Goal: Information Seeking & Learning: Learn about a topic

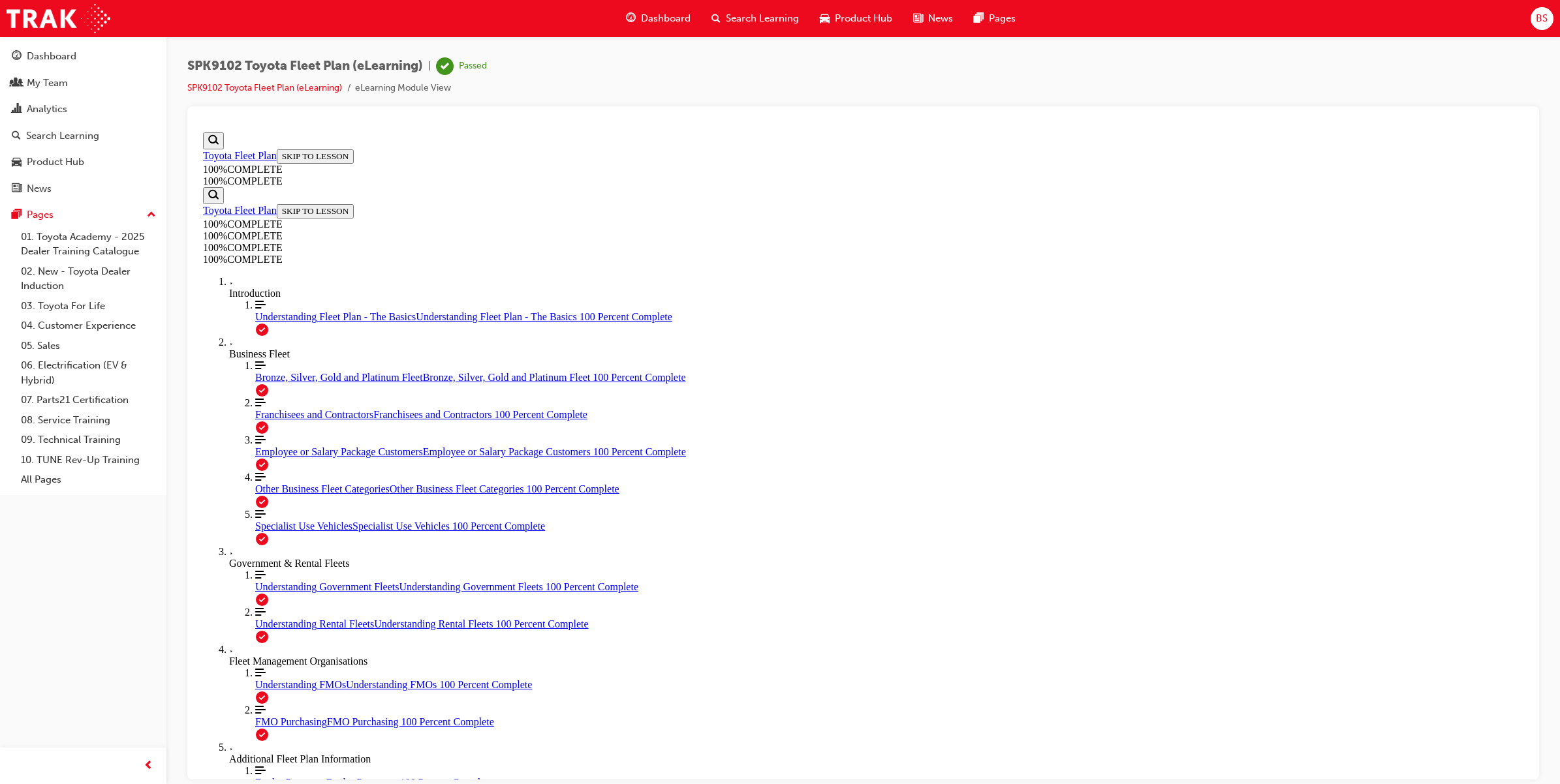
scroll to position [47, 0]
click at [761, 15] on span "Search Learning" at bounding box center [762, 19] width 73 height 15
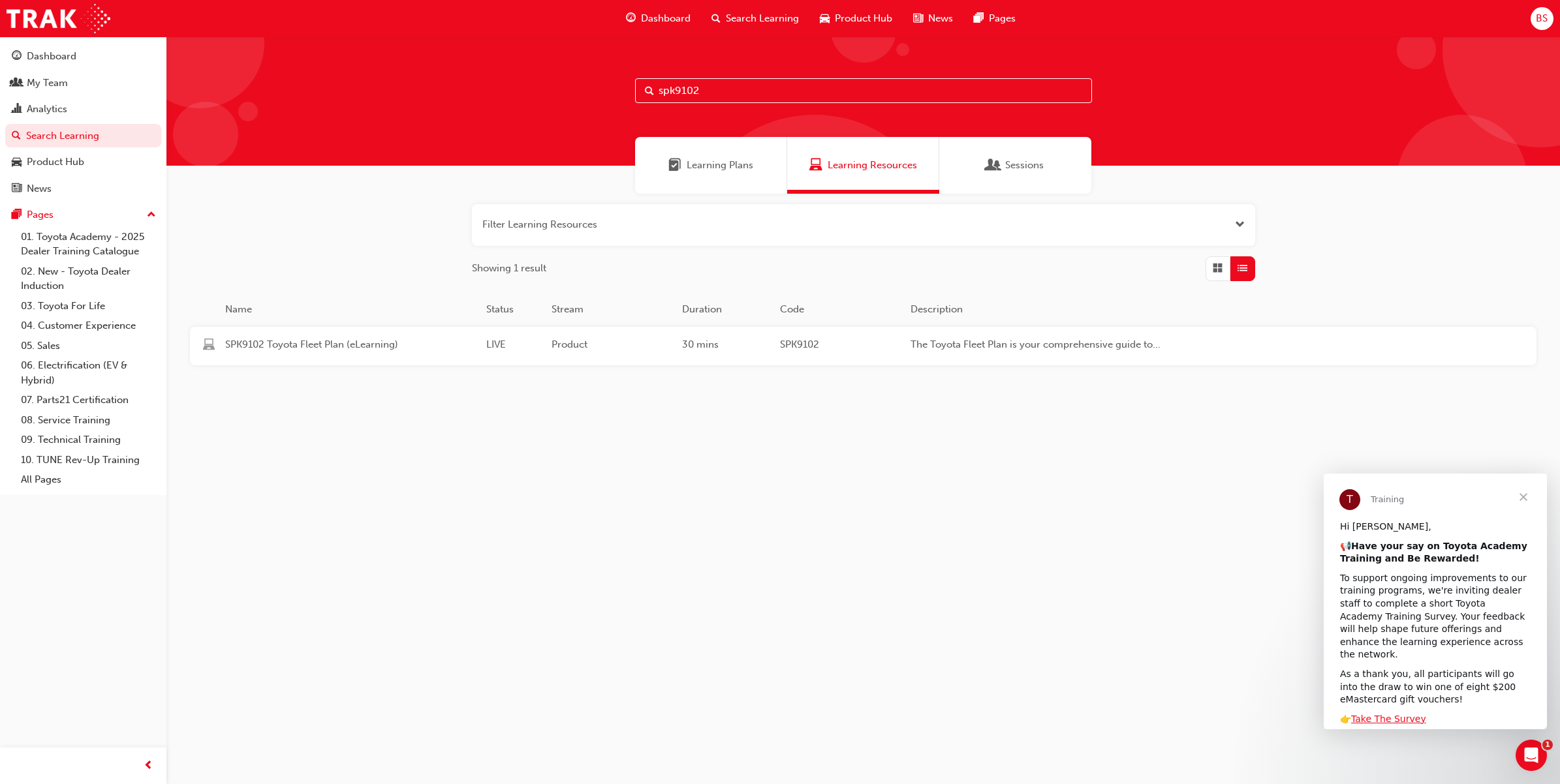
click at [719, 89] on input "spk9102" at bounding box center [863, 90] width 457 height 24
type input "spk9103"
click at [323, 346] on span "SPK9103 Toyota Sales Policies (eLearning)" at bounding box center [350, 345] width 251 height 15
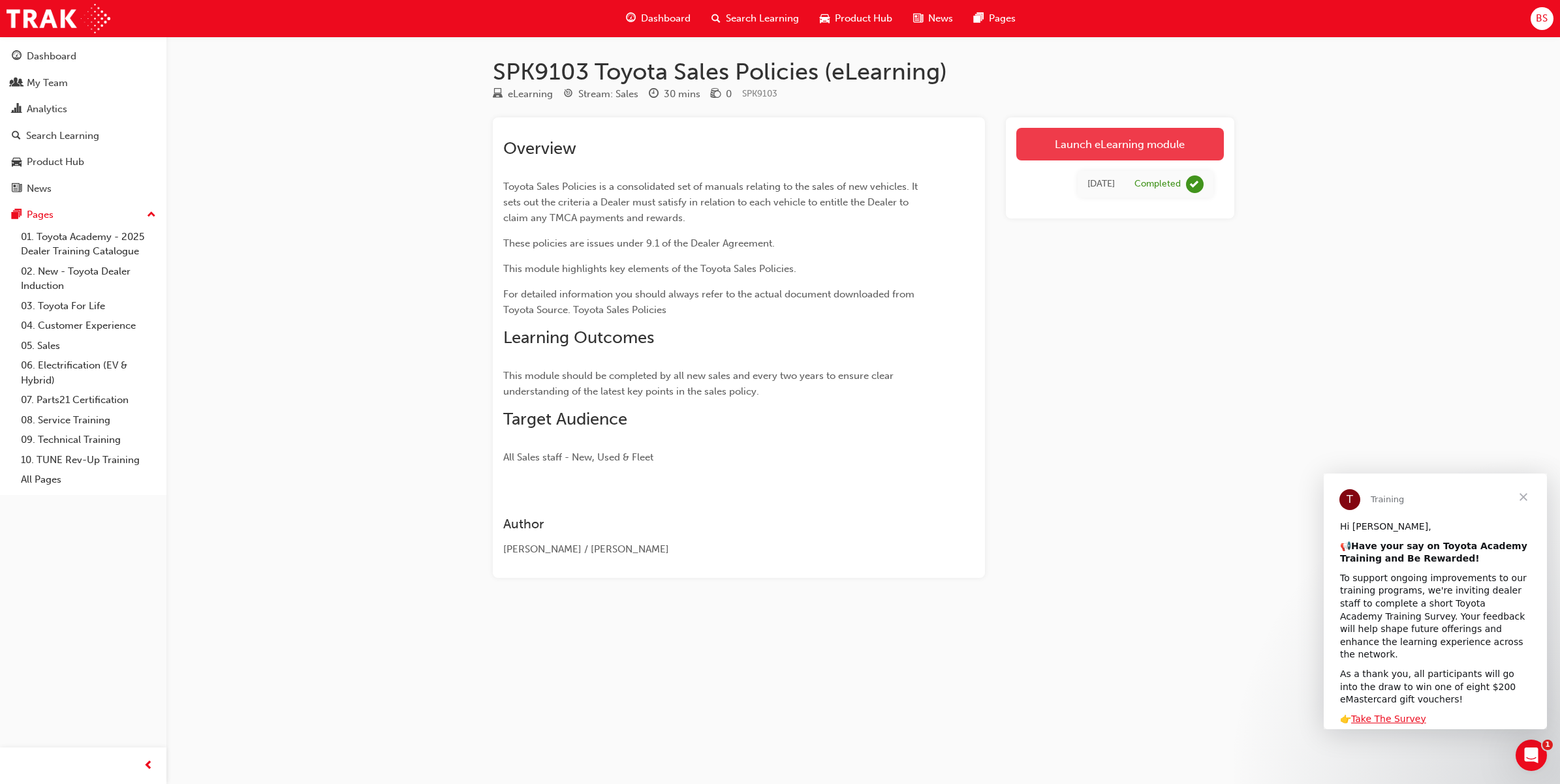
click at [1113, 143] on link "Launch eLearning module" at bounding box center [1120, 144] width 208 height 33
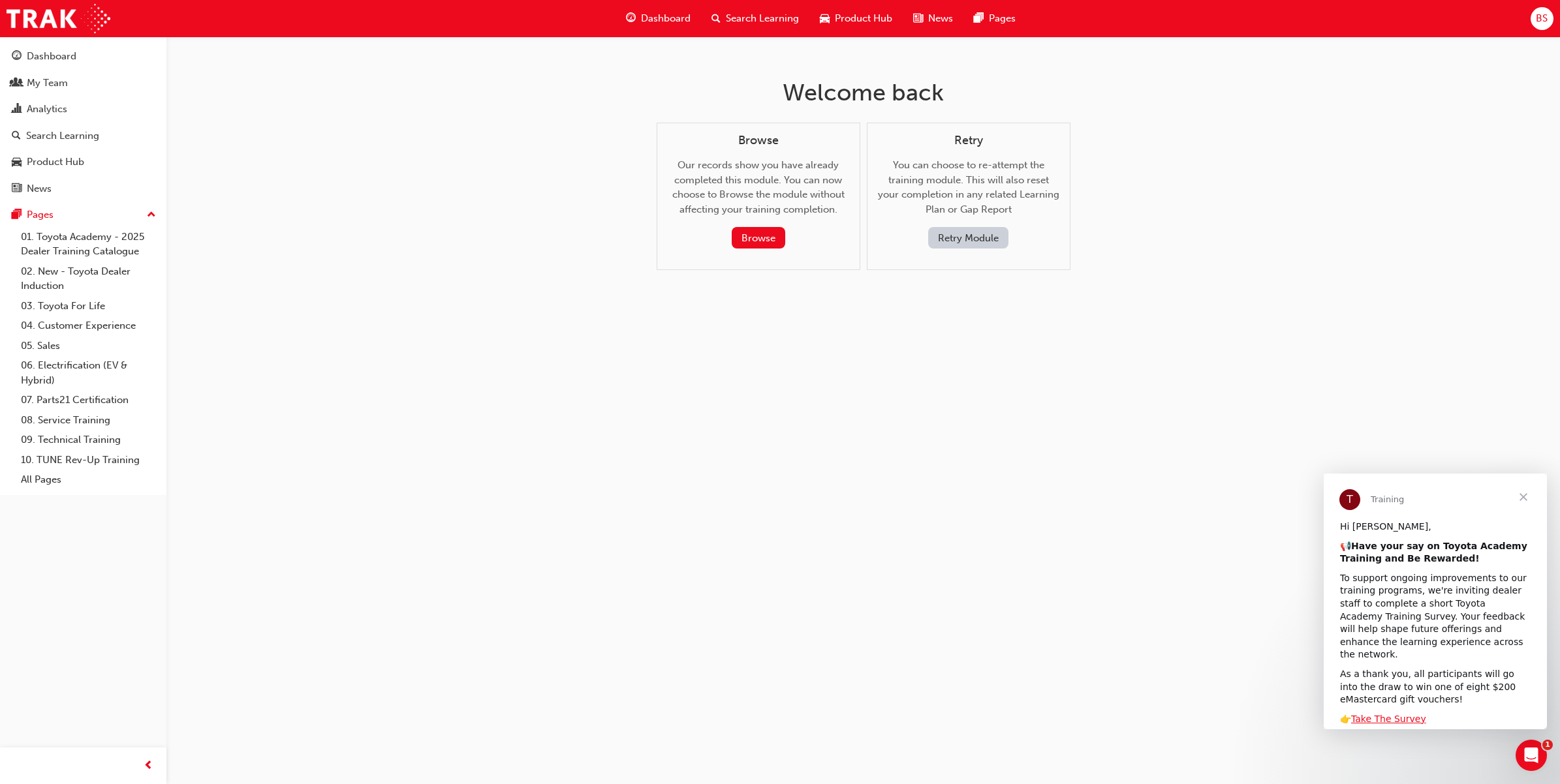
click at [958, 243] on button "Retry Module" at bounding box center [967, 238] width 80 height 22
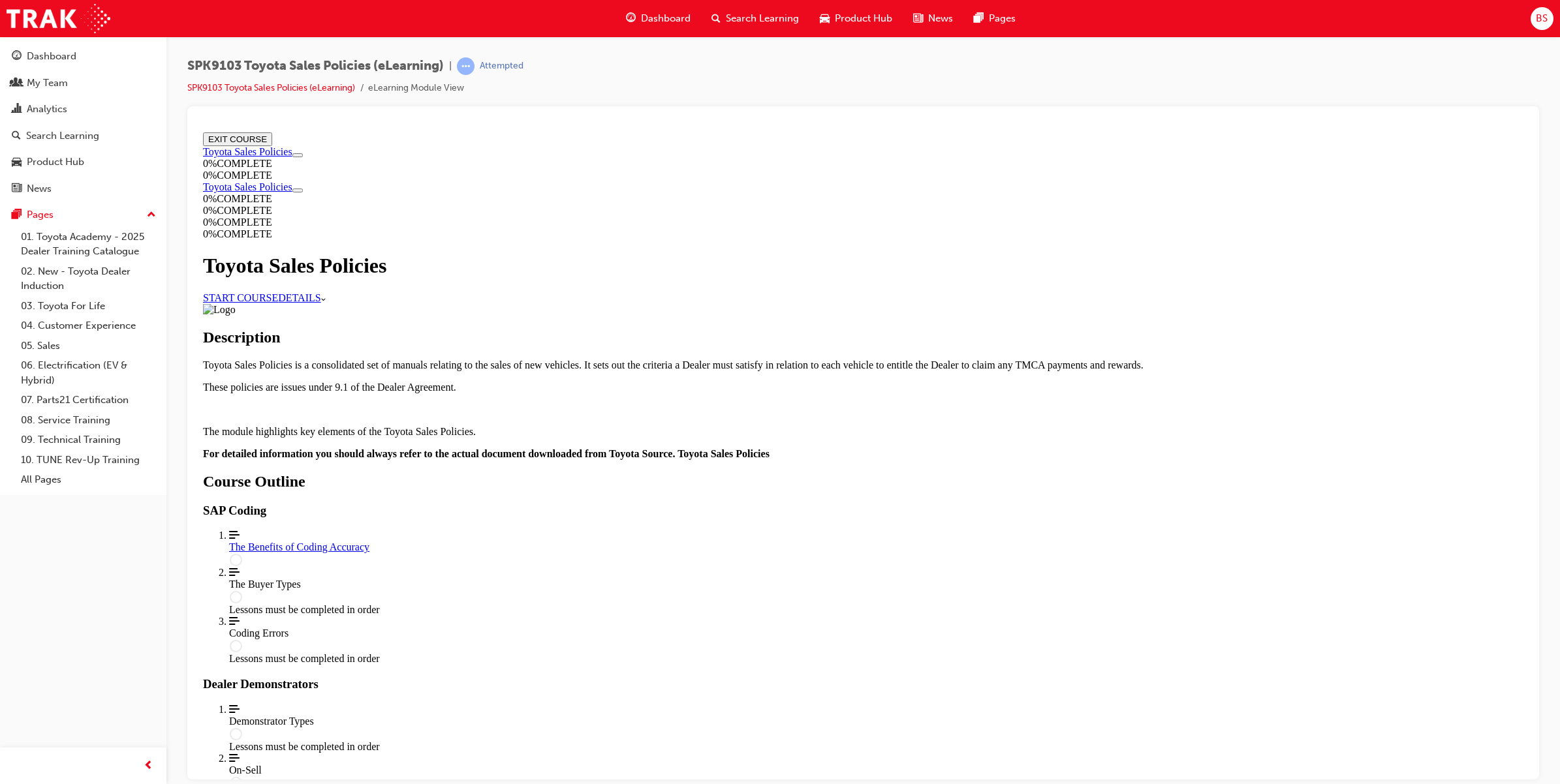
click at [278, 303] on link "START COURSE" at bounding box center [240, 297] width 75 height 11
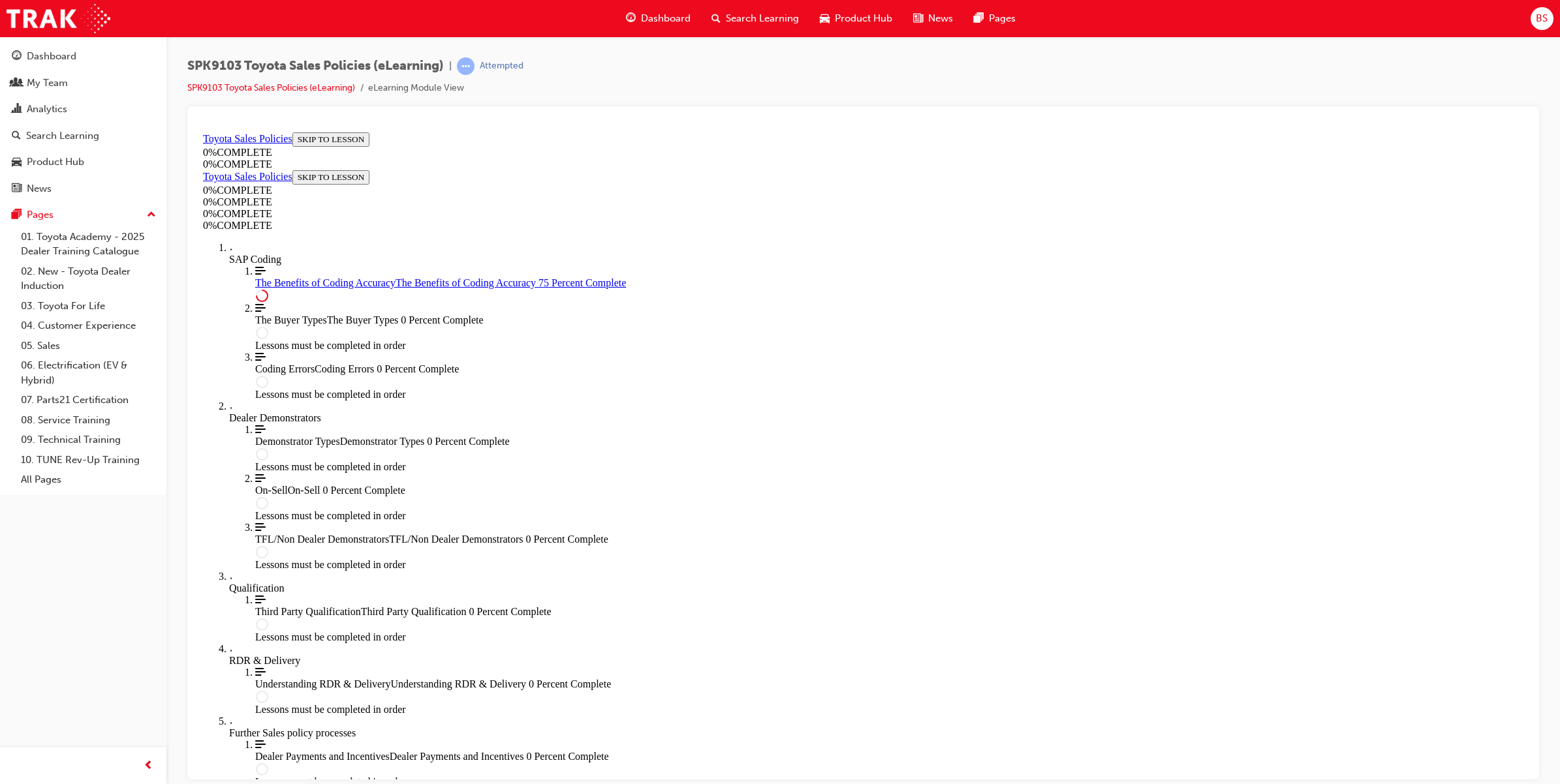
scroll to position [462, 0]
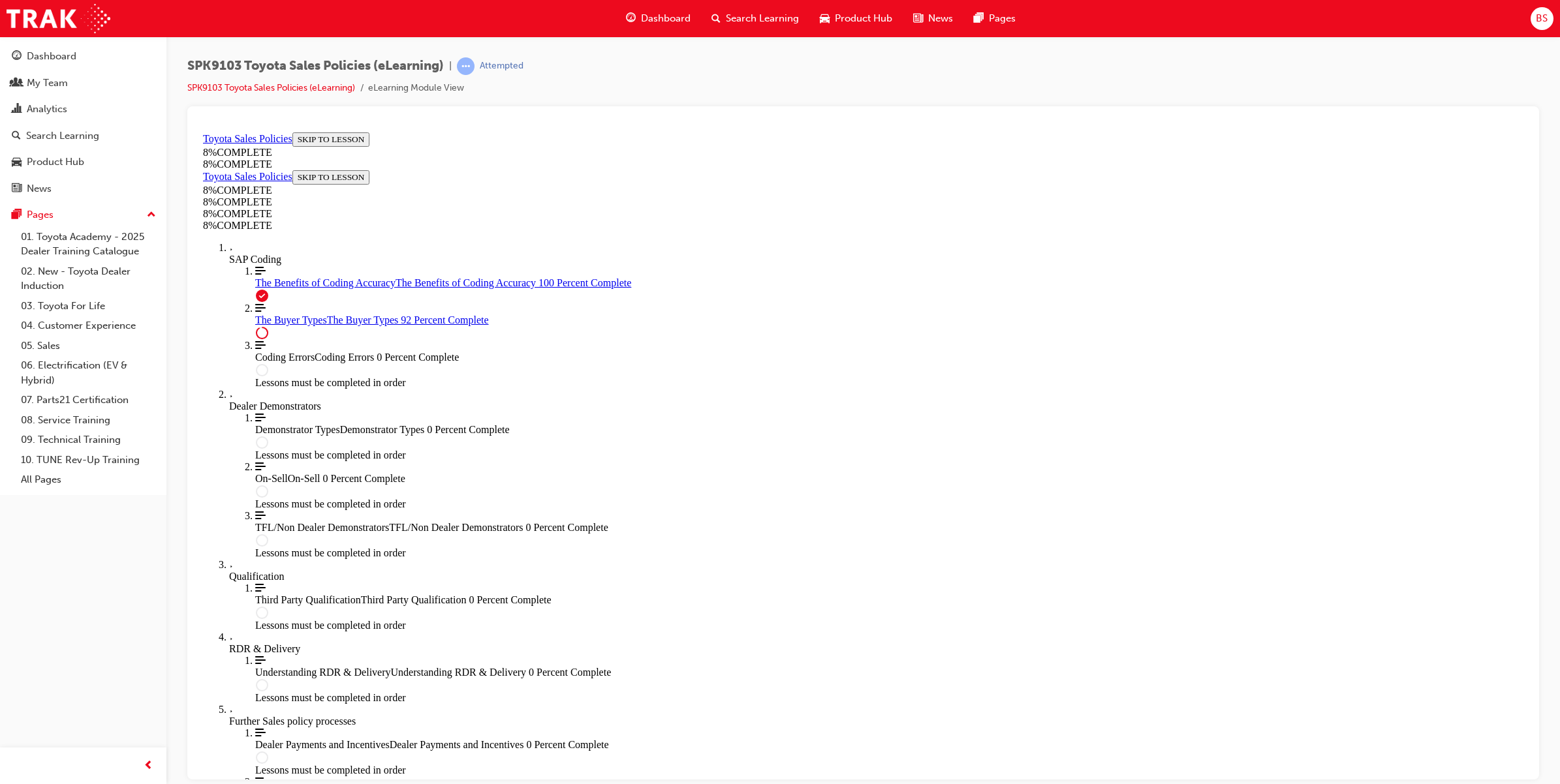
scroll to position [5174, 0]
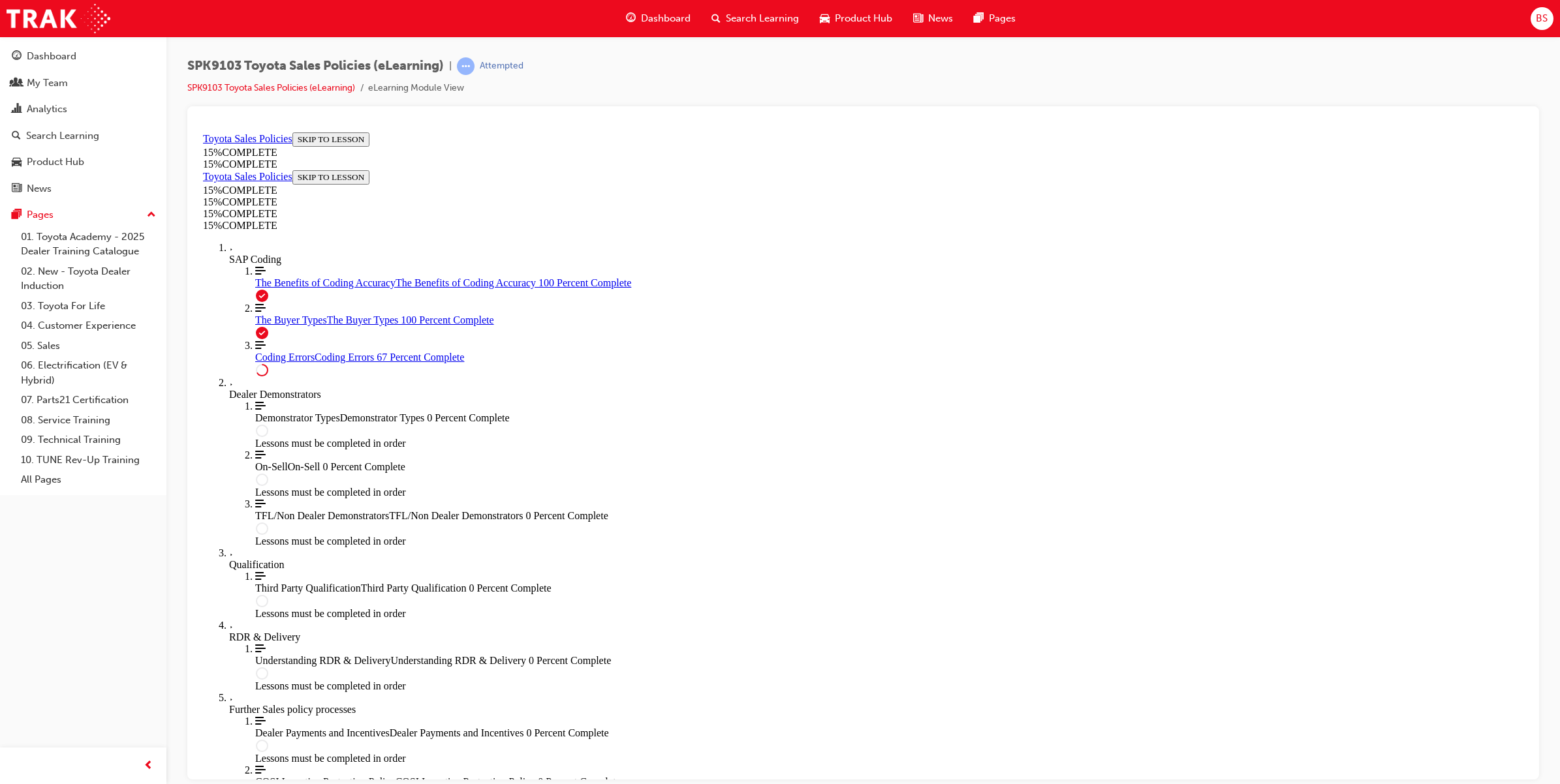
scroll to position [370, 0]
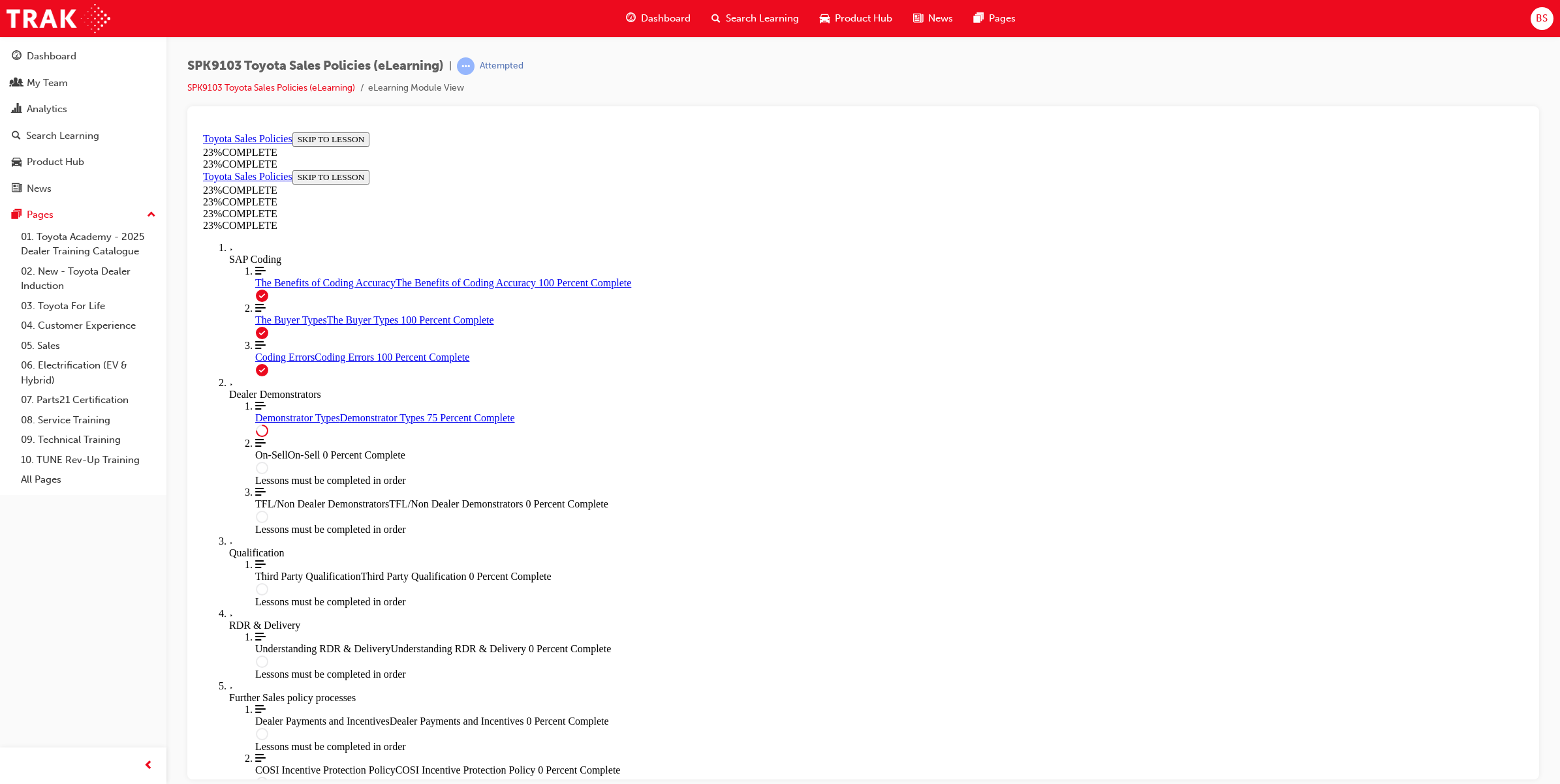
scroll to position [421, 0]
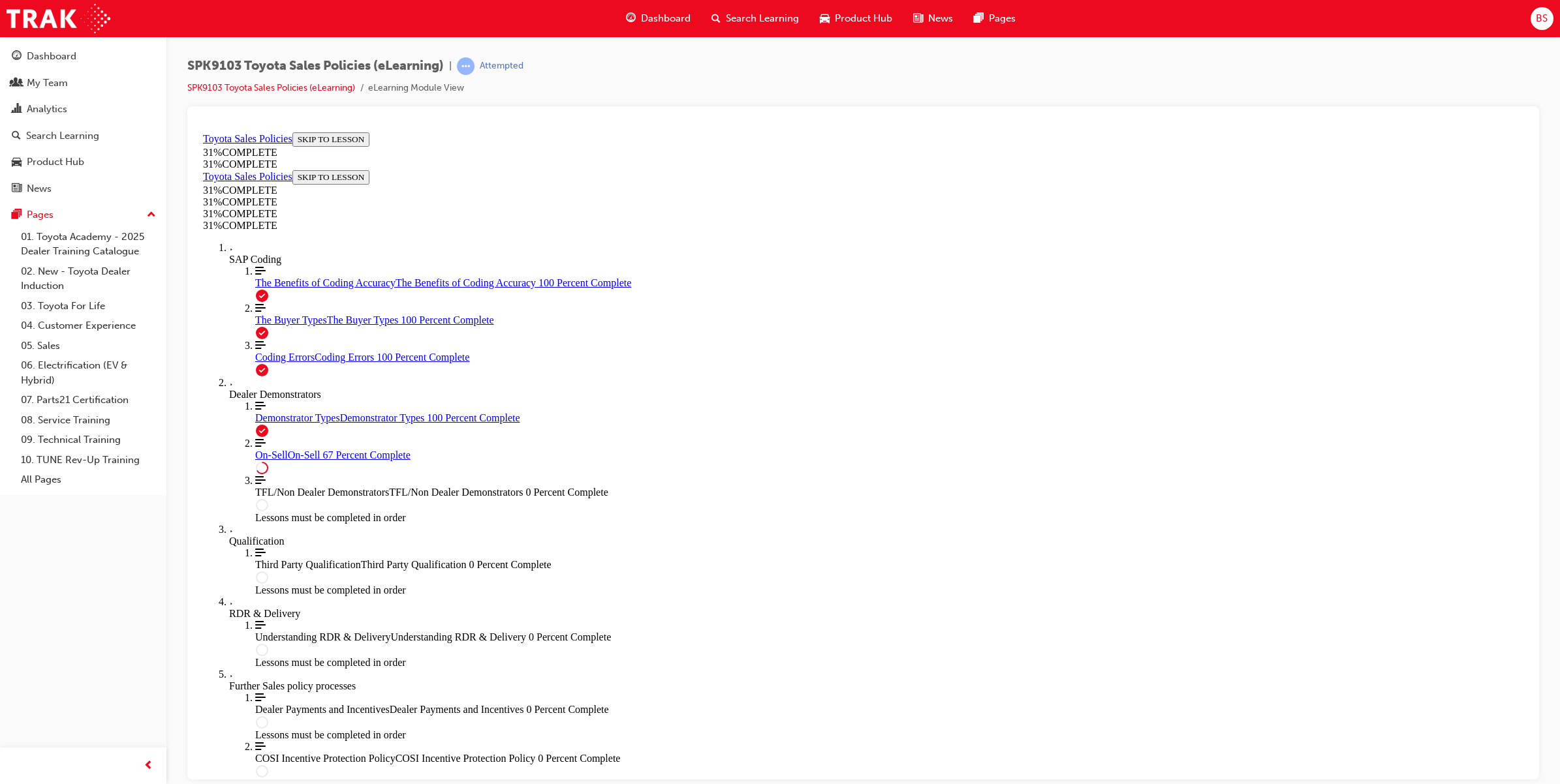
scroll to position [542, 0]
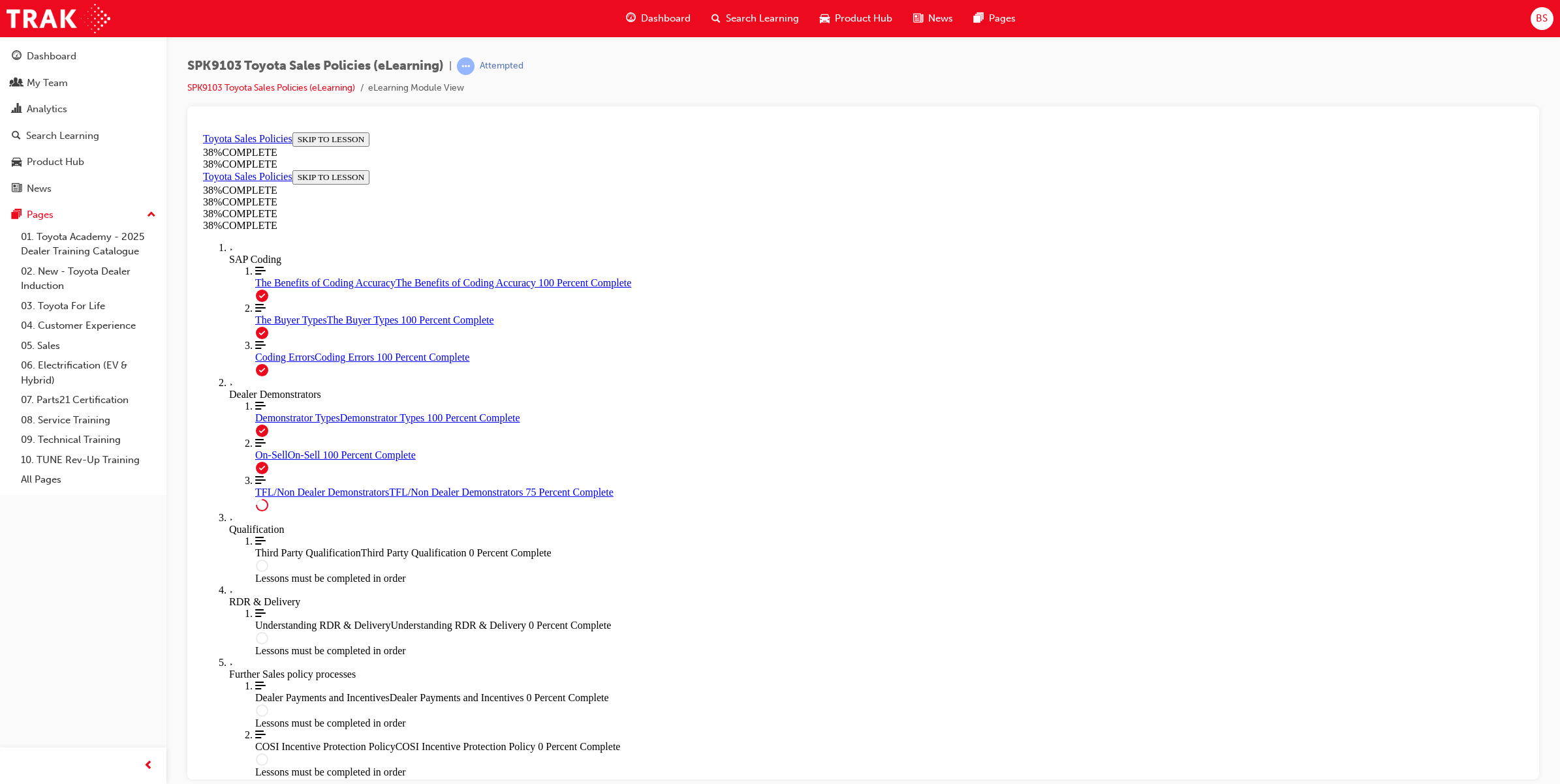
scroll to position [579, 0]
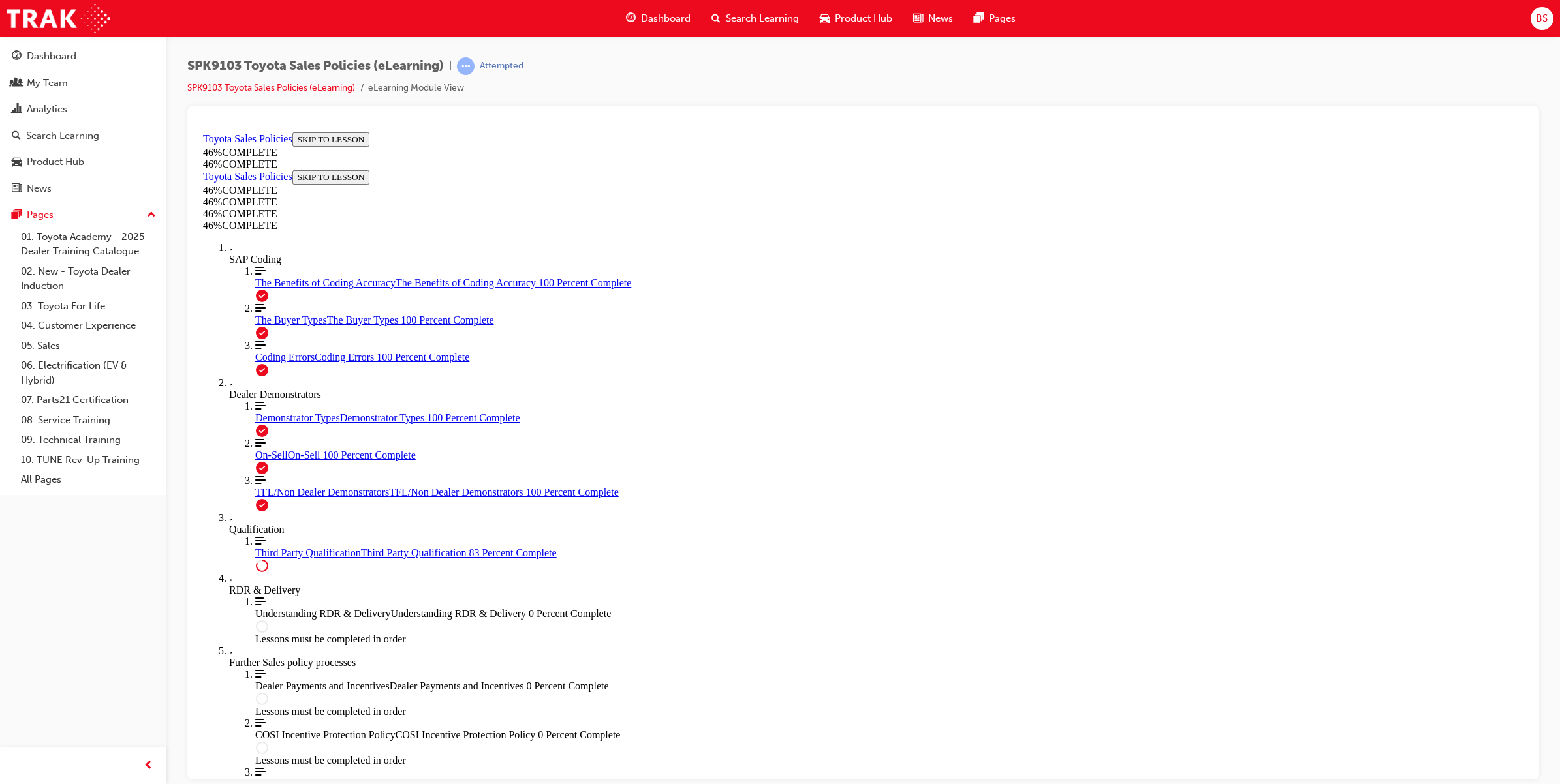
scroll to position [1008, 0]
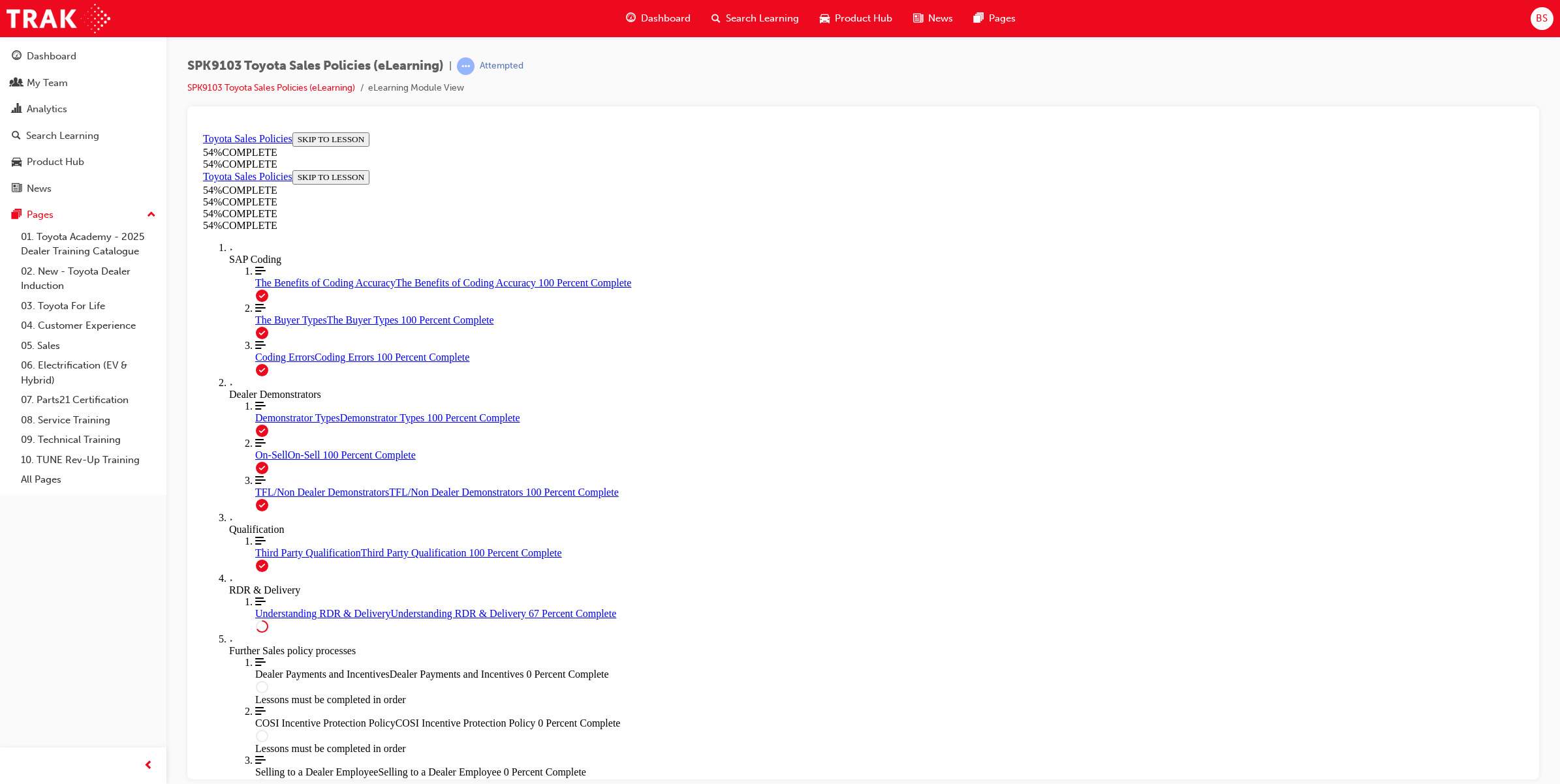
scroll to position [473, 0]
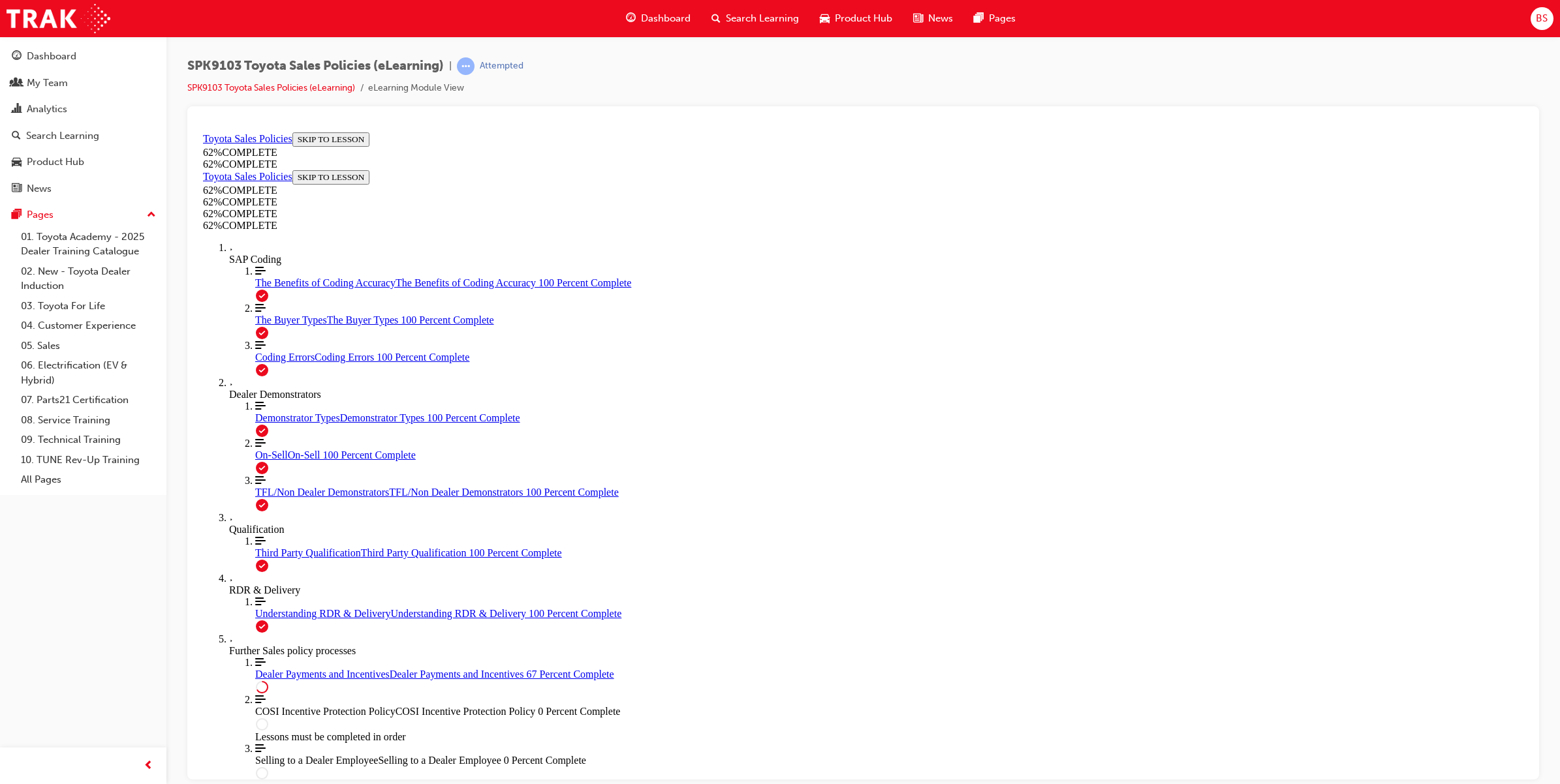
scroll to position [264, 0]
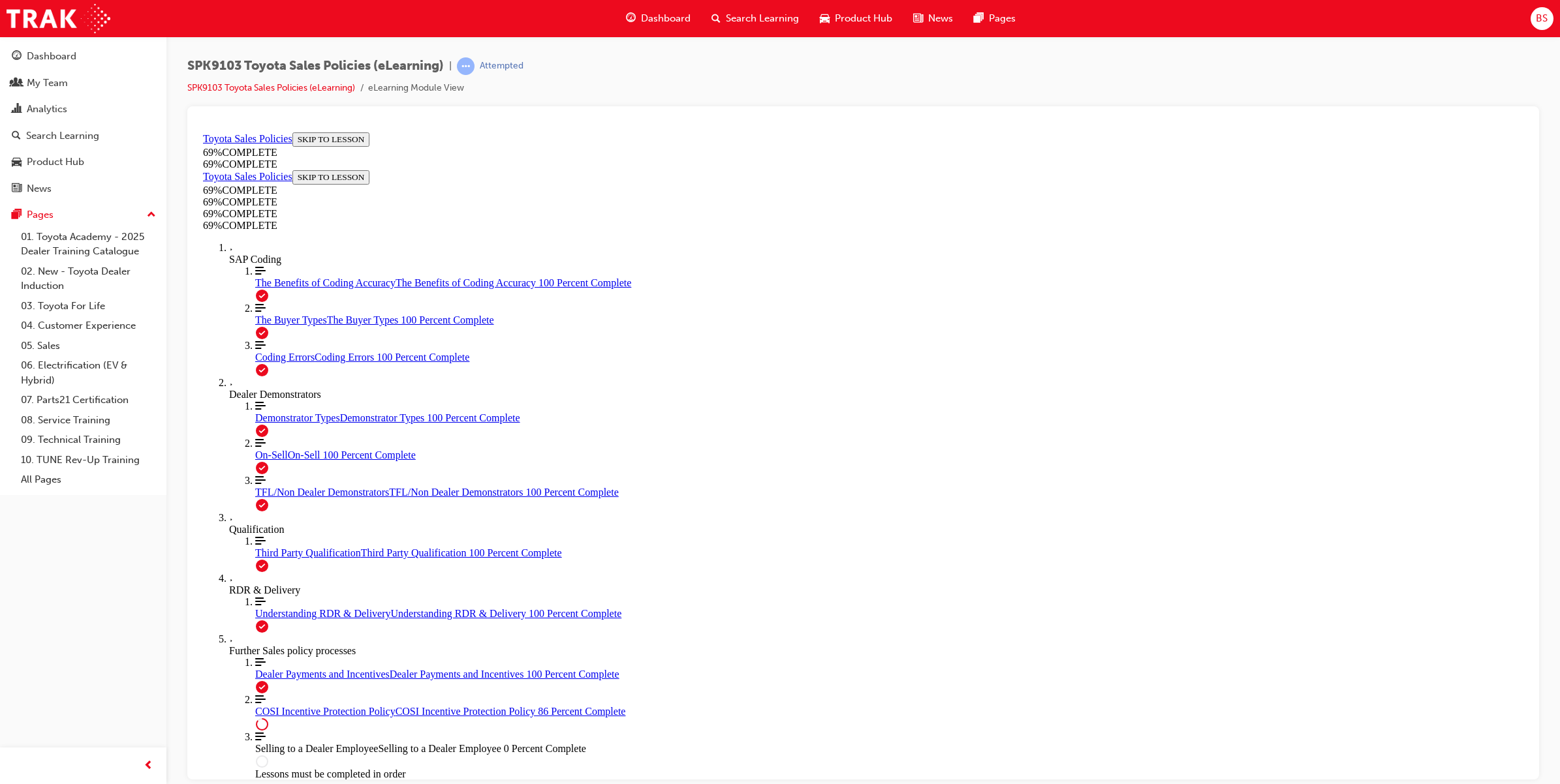
scroll to position [822, 0]
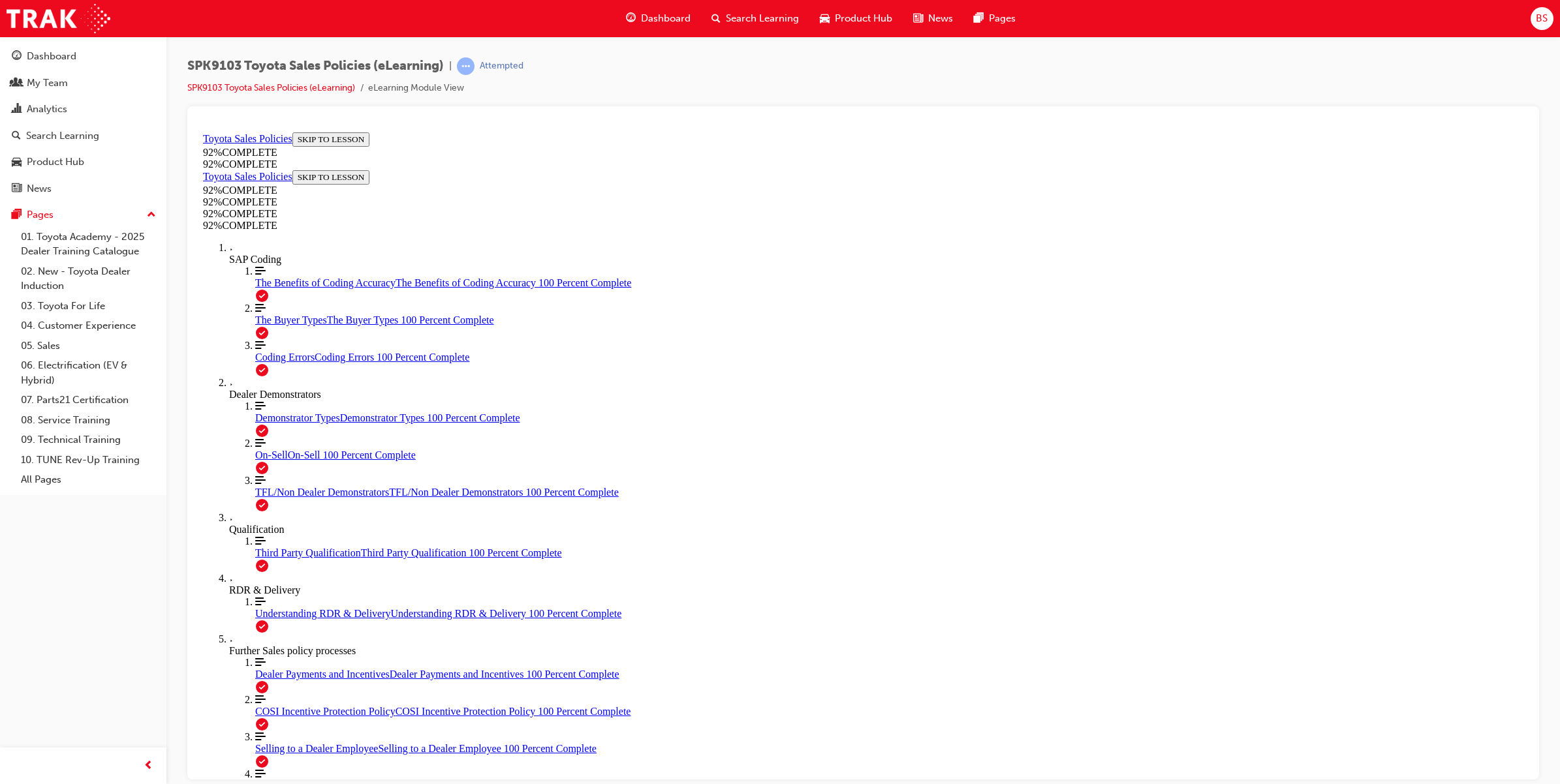
scroll to position [47, 0]
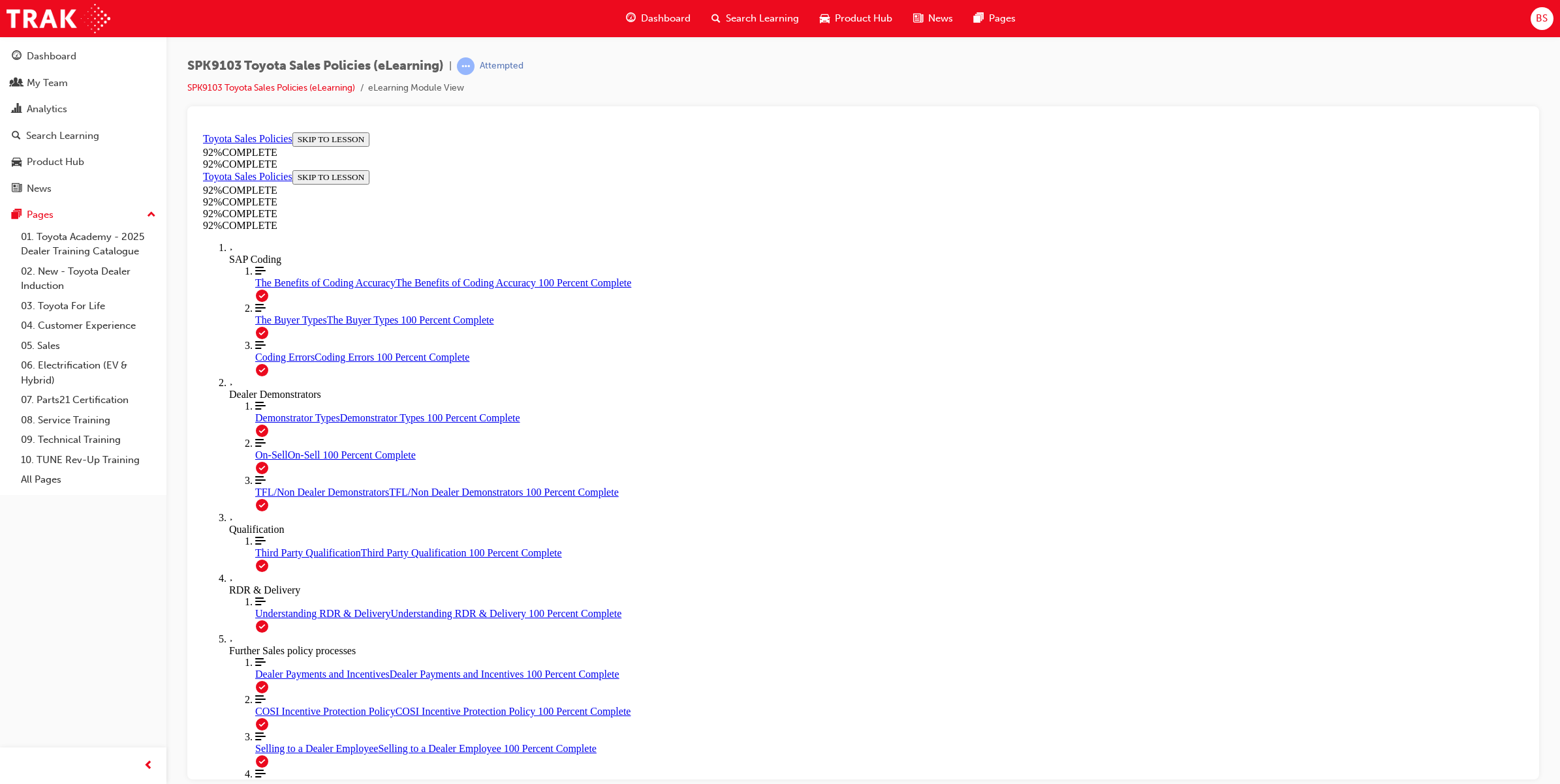
scroll to position [60, 0]
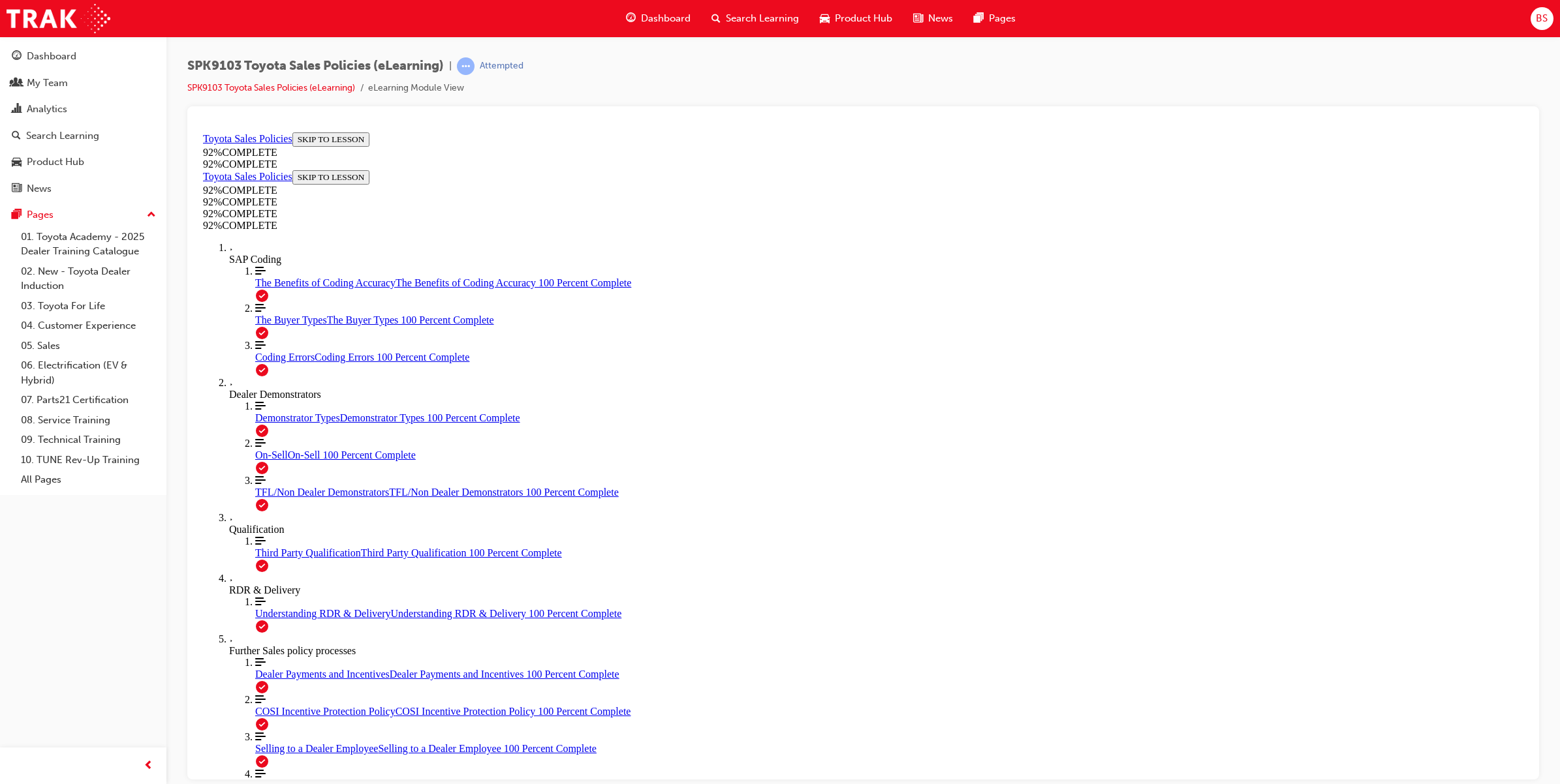
scroll to position [47, 0]
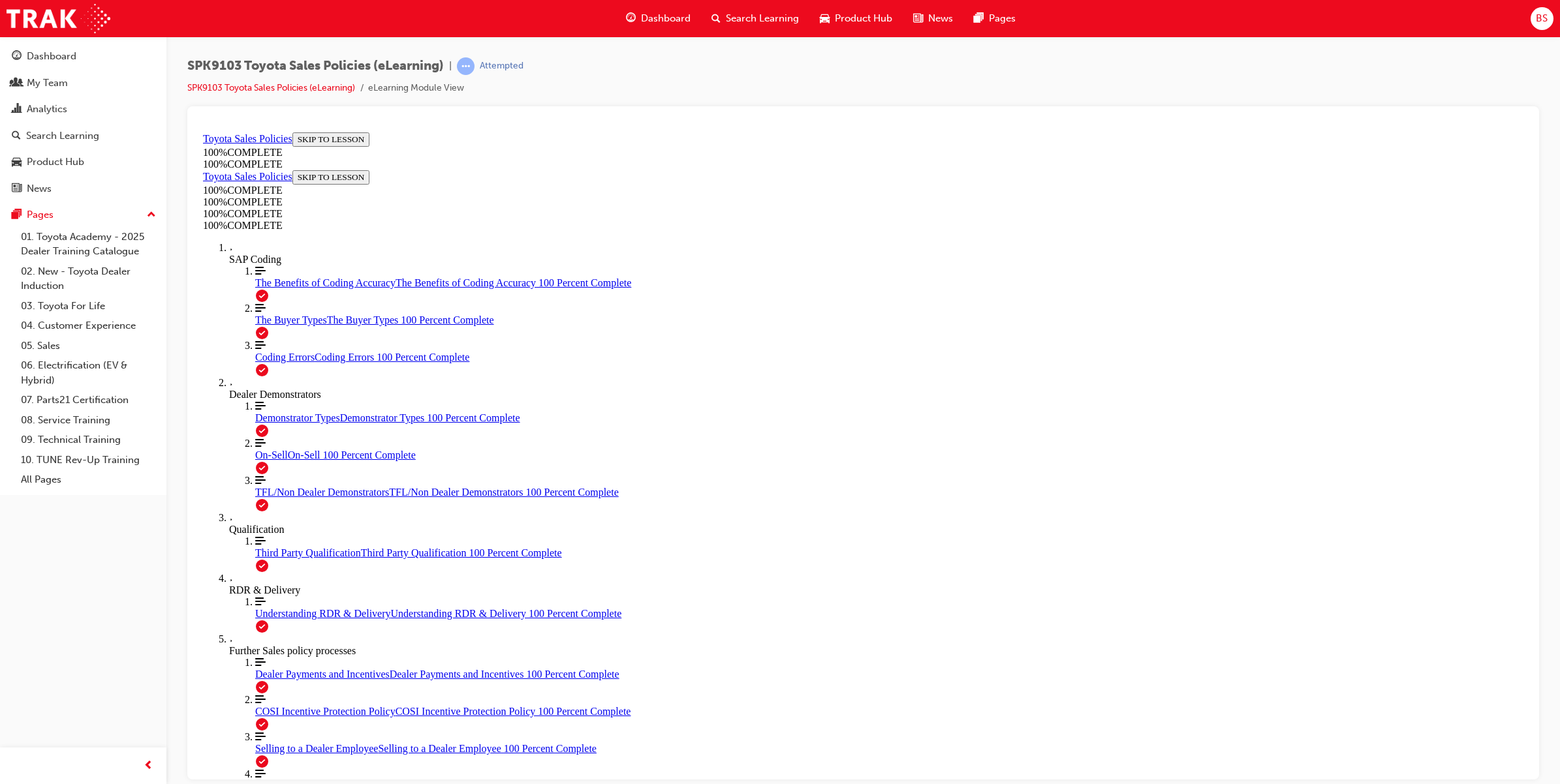
scroll to position [112, 0]
